Goal: Task Accomplishment & Management: Manage account settings

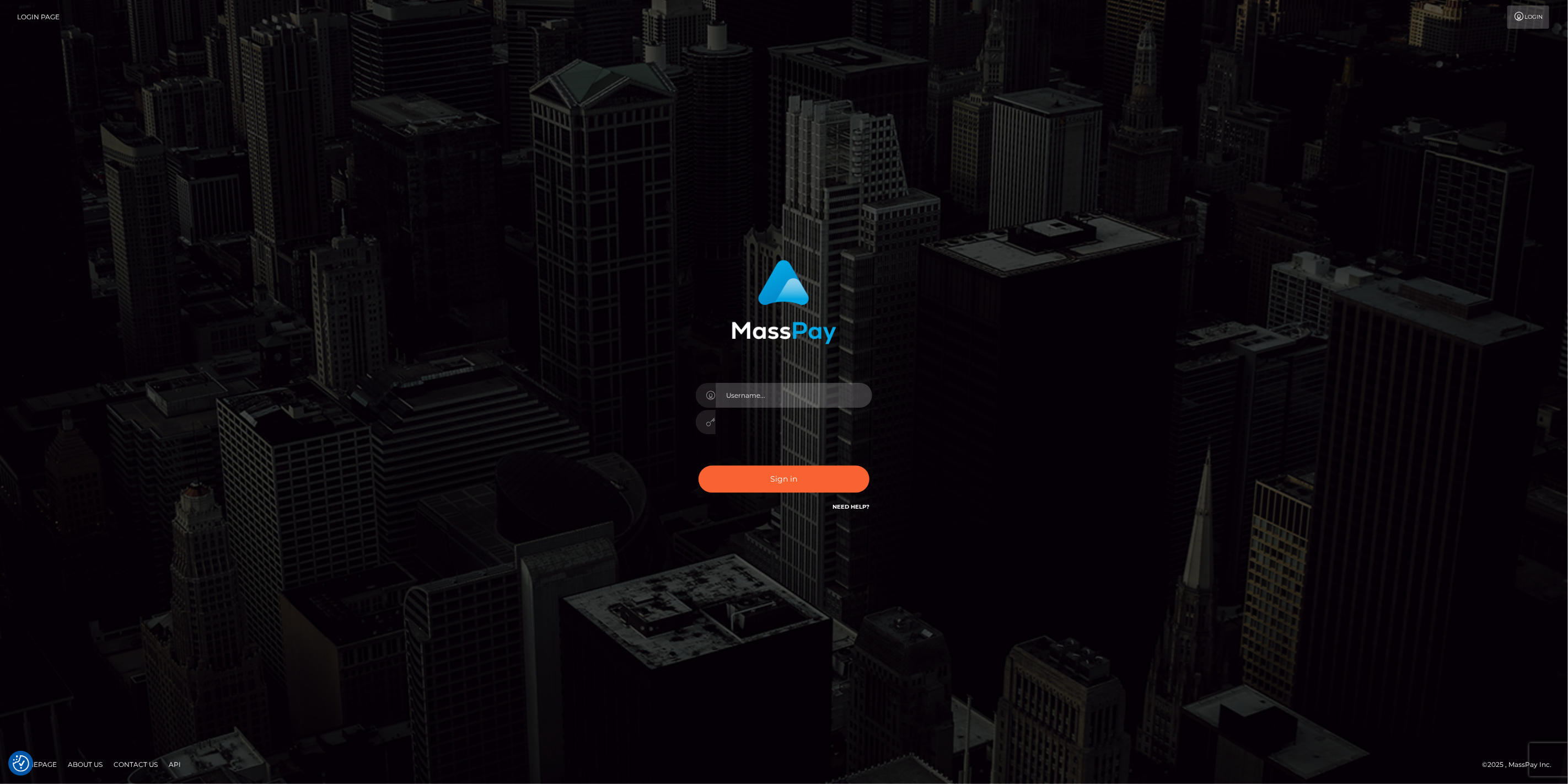
click at [867, 389] on input "text" at bounding box center [794, 396] width 157 height 25
type input "dfallu2"
click at [808, 402] on input "text" at bounding box center [794, 396] width 157 height 25
drag, startPoint x: 813, startPoint y: 395, endPoint x: 583, endPoint y: 387, distance: 230.1
click at [583, 387] on div "427401 Sign in" at bounding box center [784, 392] width 628 height 281
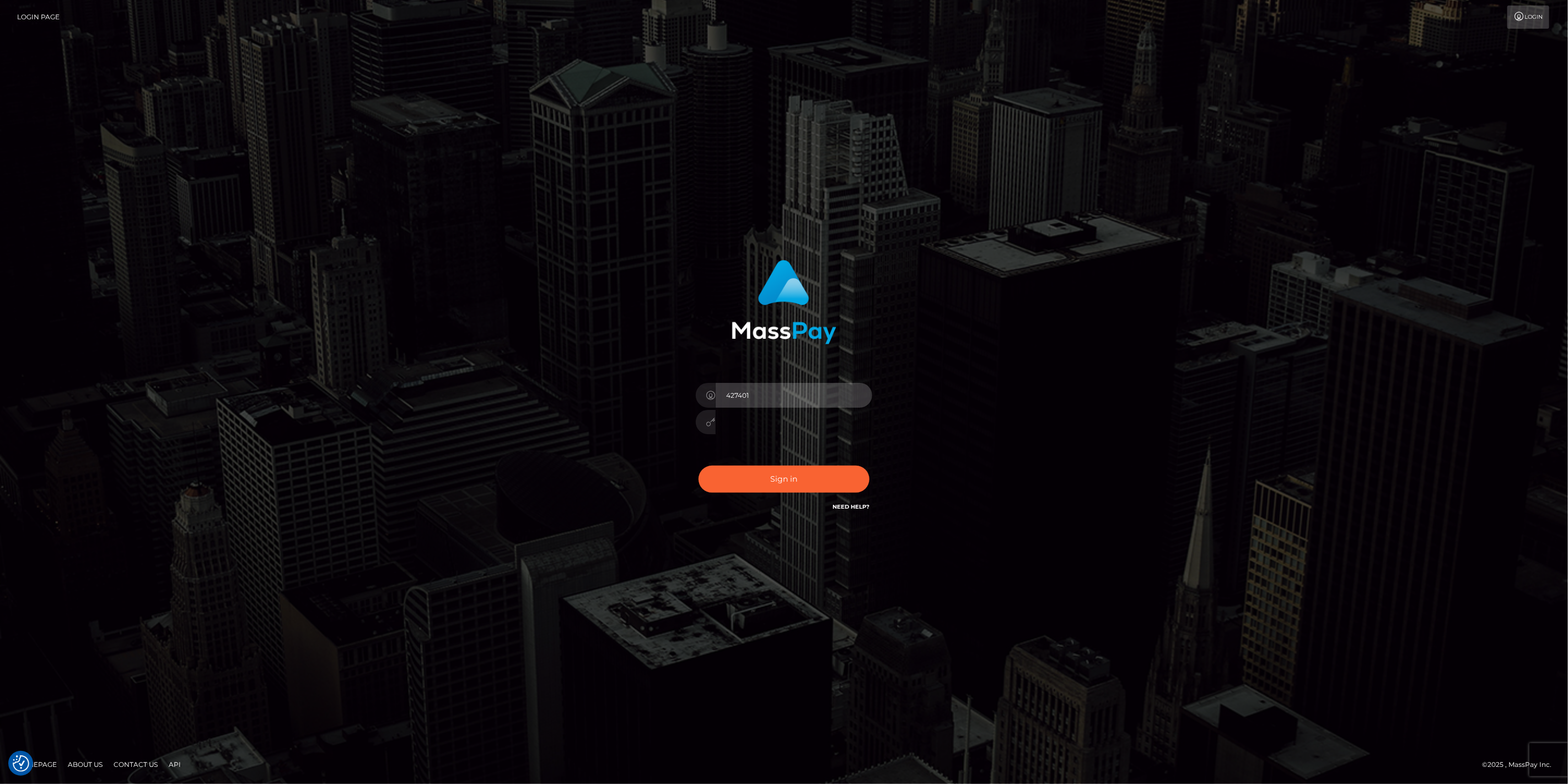
click at [866, 396] on input "427401" at bounding box center [794, 396] width 157 height 25
type input "dfallu2"
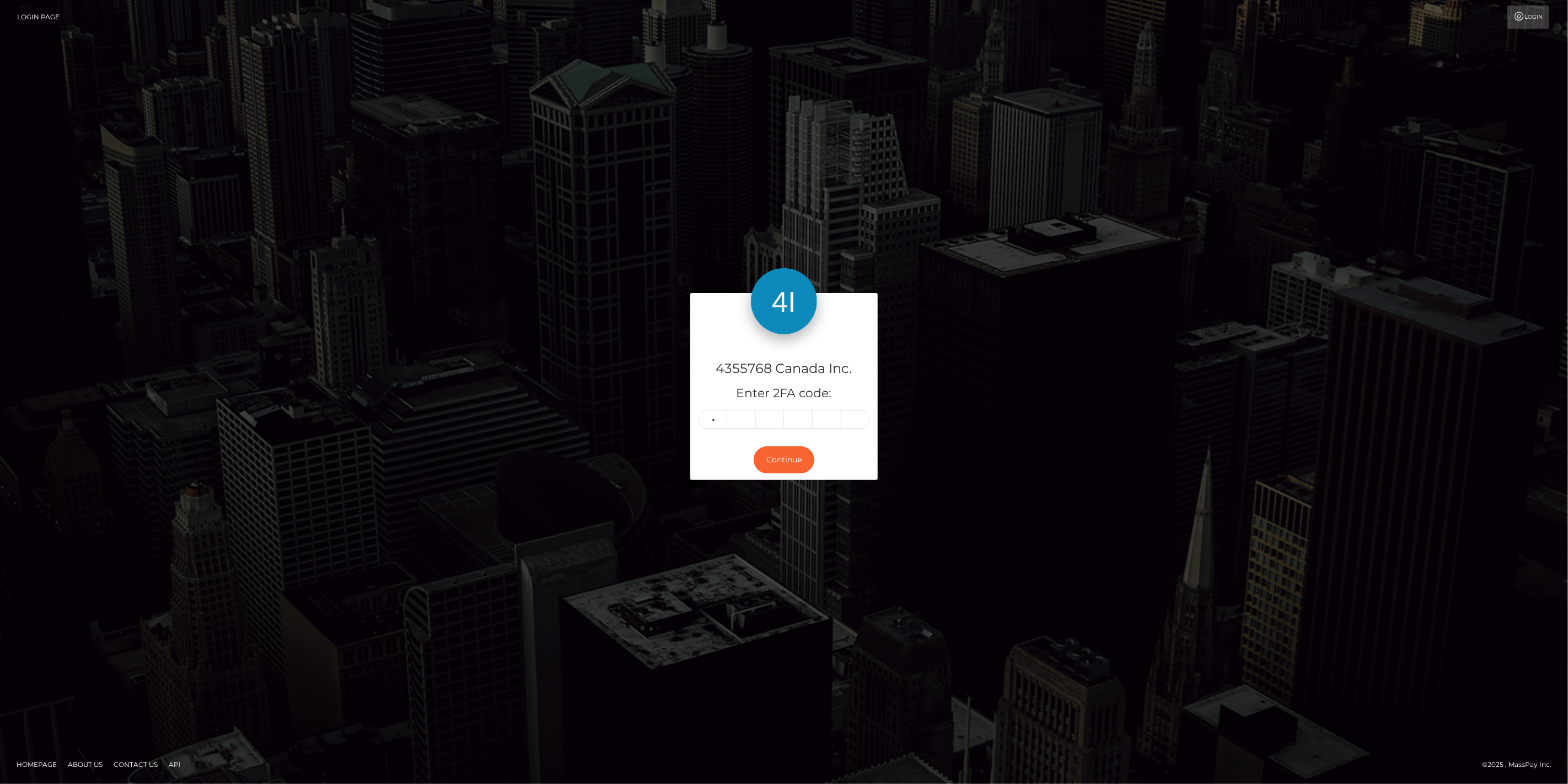
type input "4"
type input "2"
type input "7"
type input "4"
type input "0"
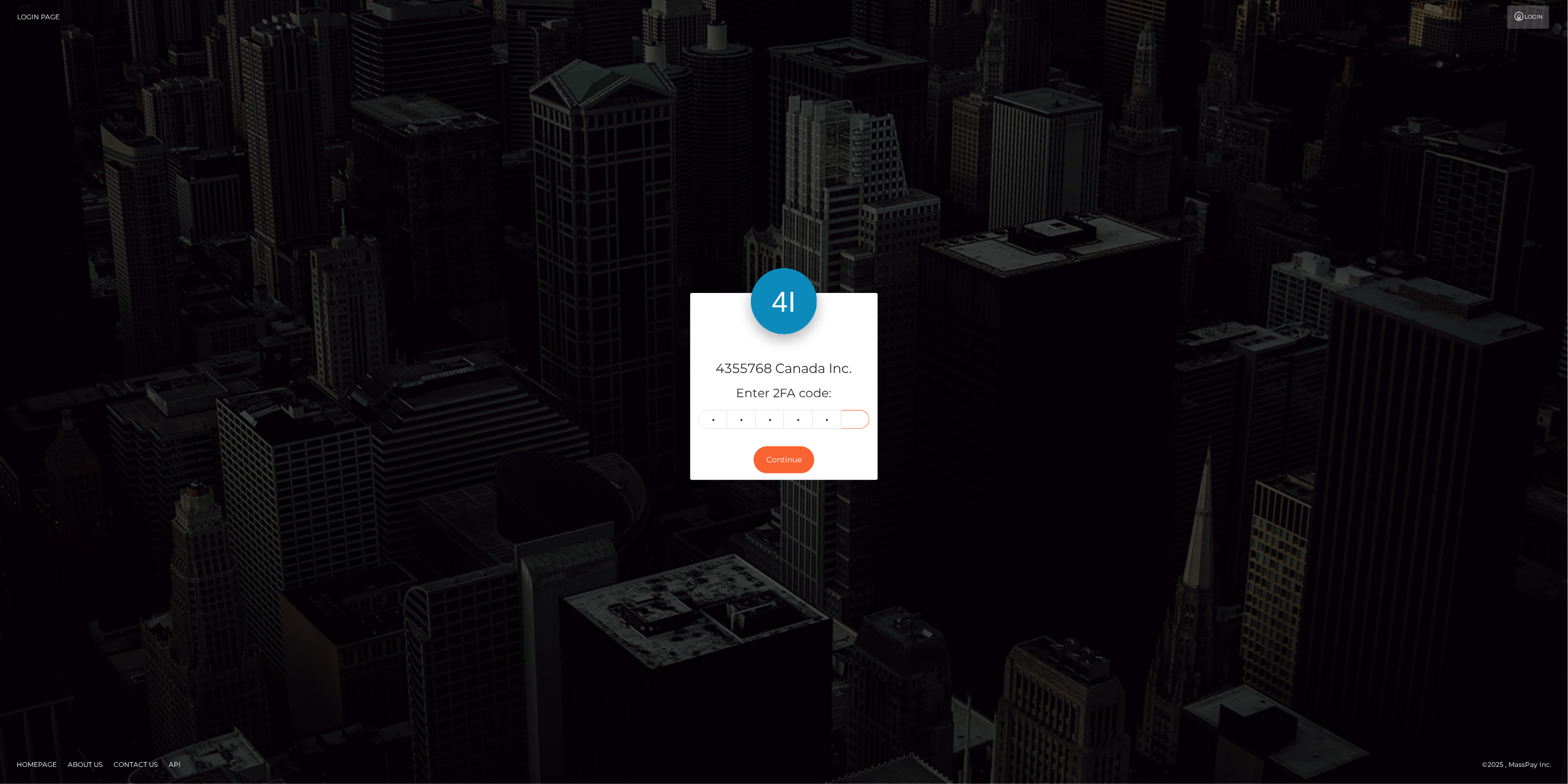
type input "1"
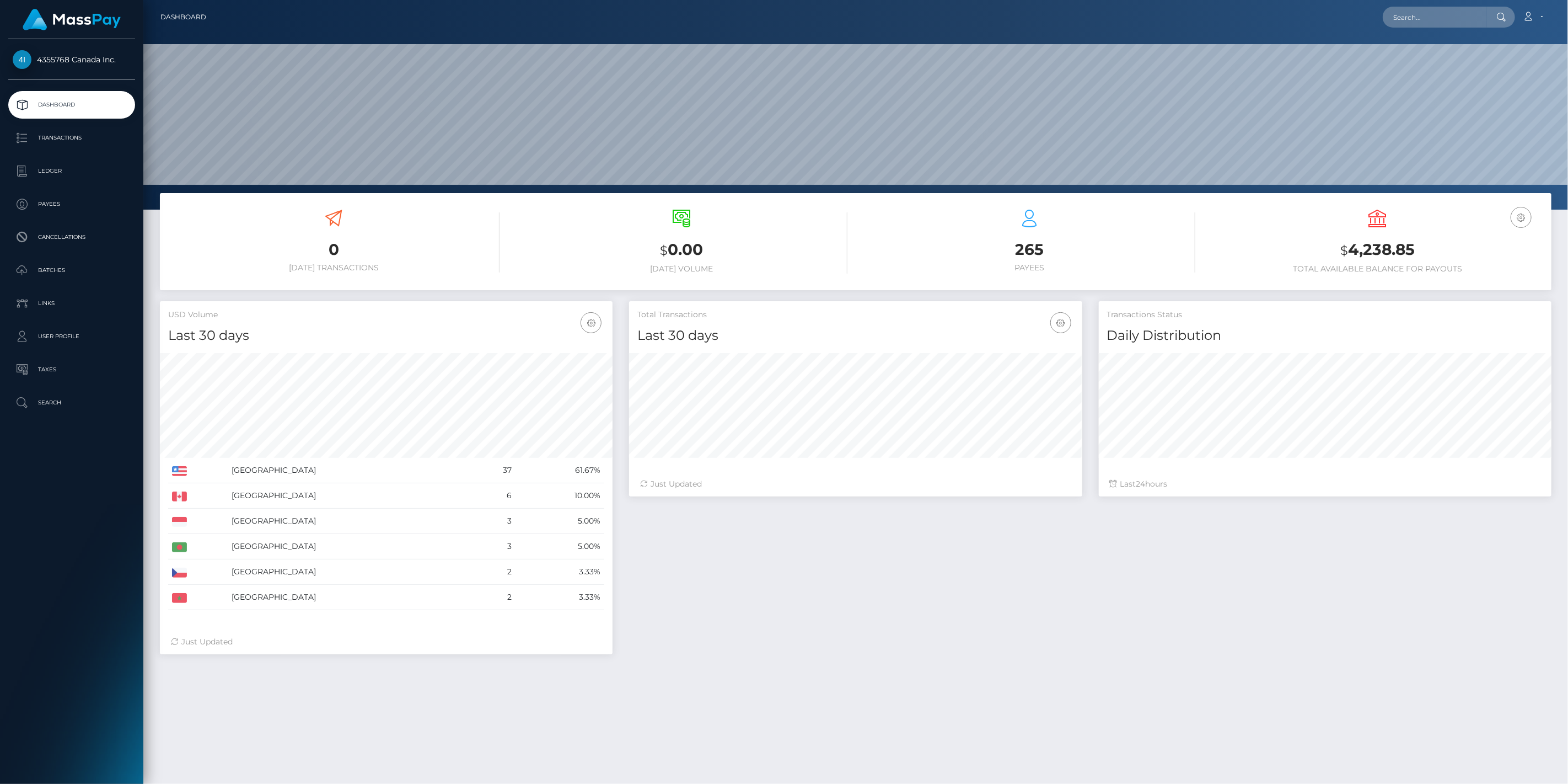
scroll to position [195, 453]
